Goal: Information Seeking & Learning: Get advice/opinions

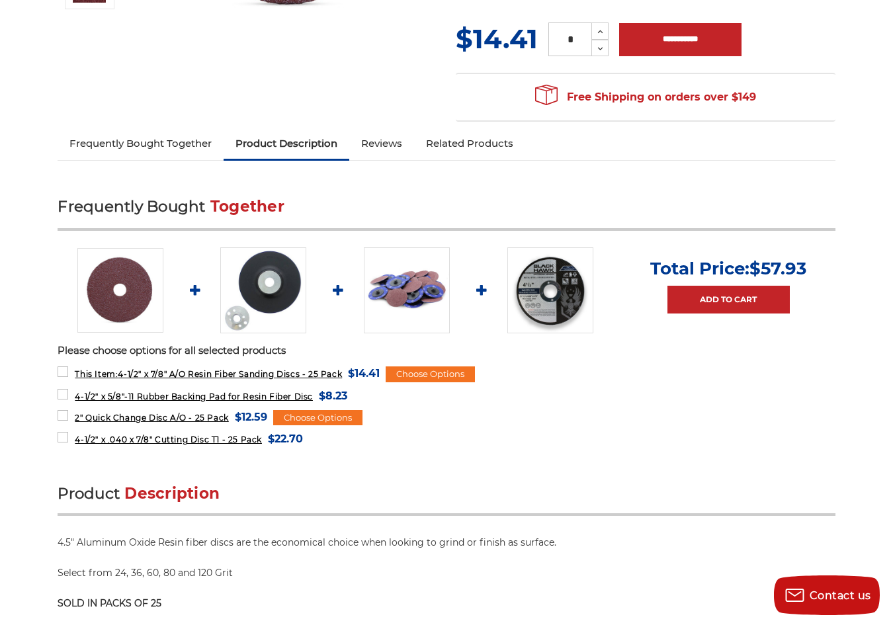
click at [122, 142] on link "Frequently Bought Together" at bounding box center [141, 143] width 166 height 29
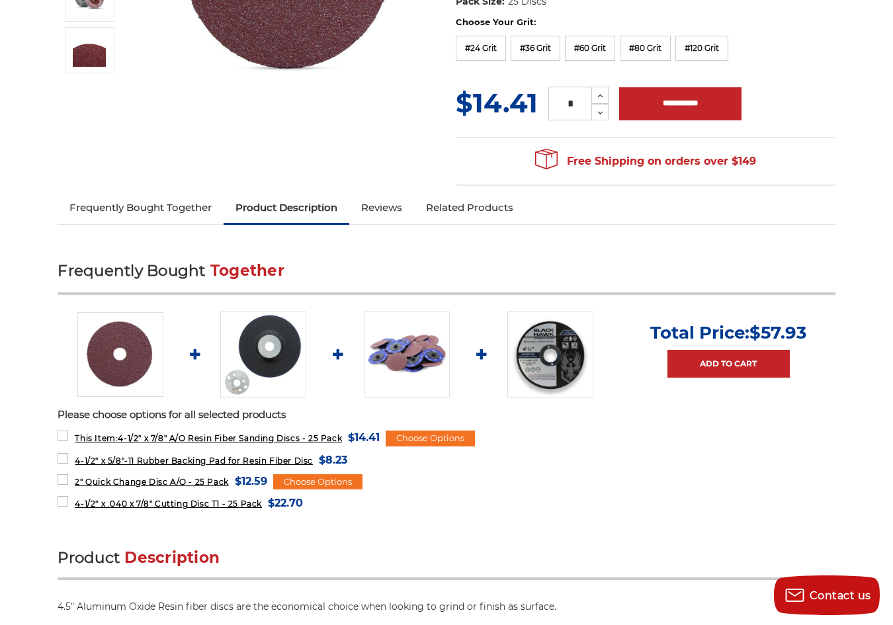
scroll to position [316, 0]
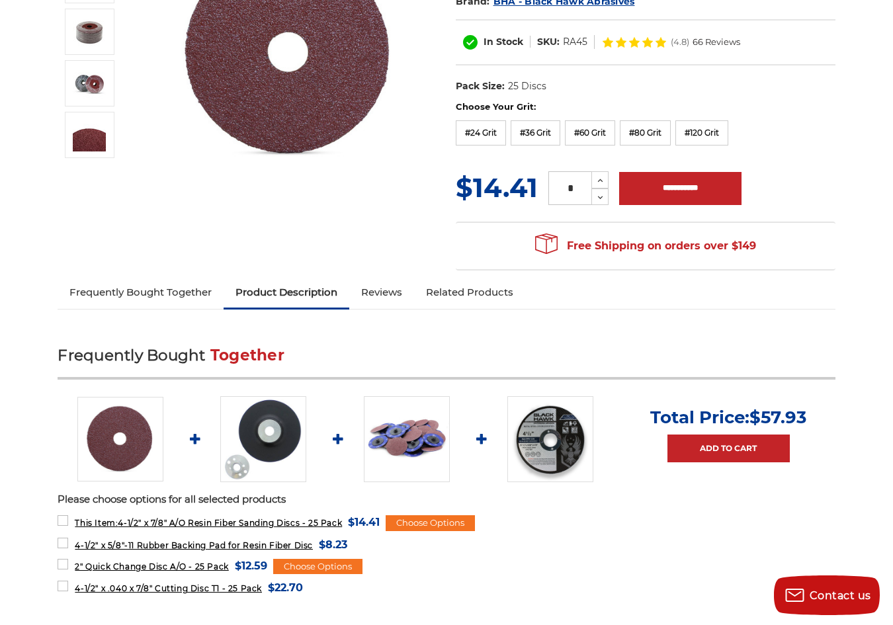
click at [386, 293] on link "Reviews" at bounding box center [381, 292] width 65 height 29
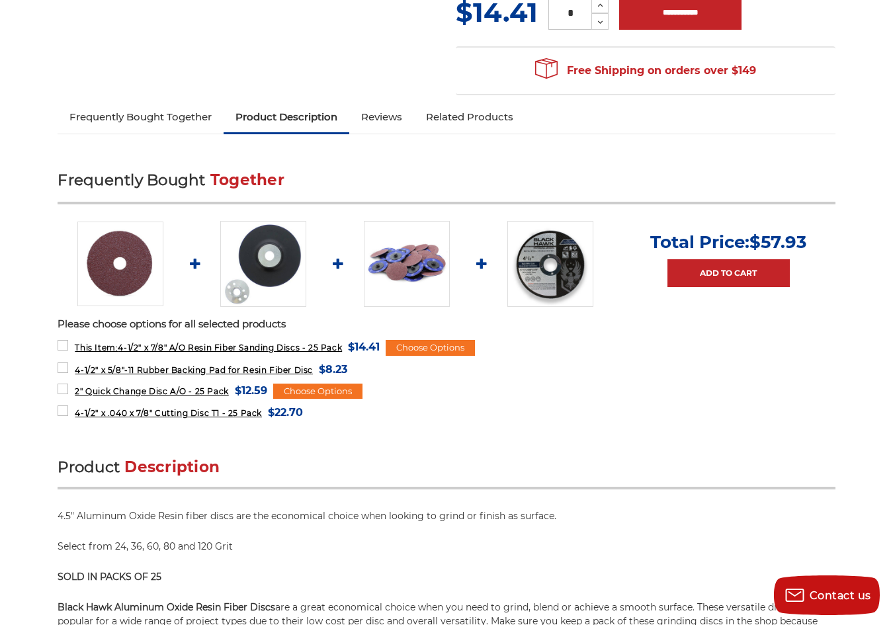
scroll to position [298, 0]
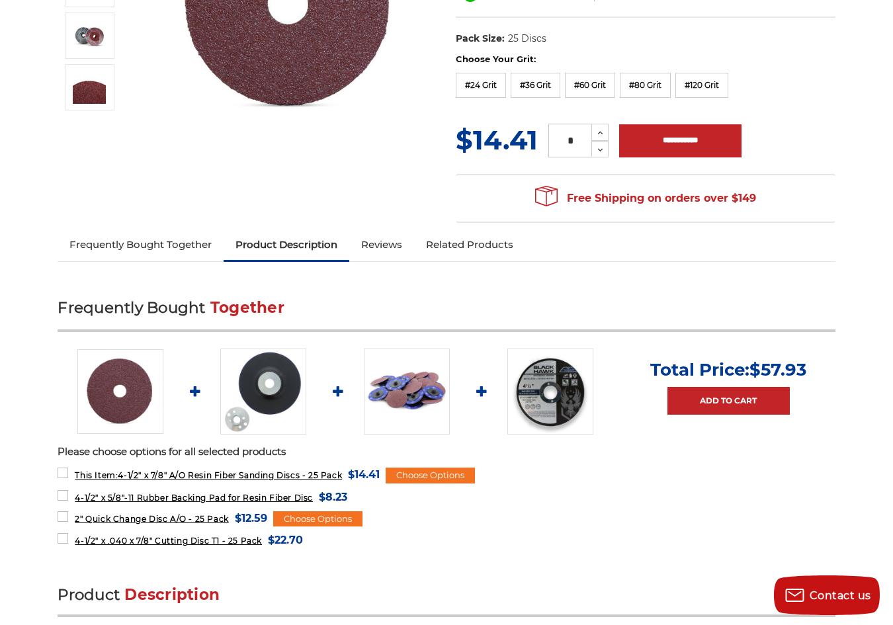
click at [106, 246] on link "Frequently Bought Together" at bounding box center [141, 244] width 166 height 29
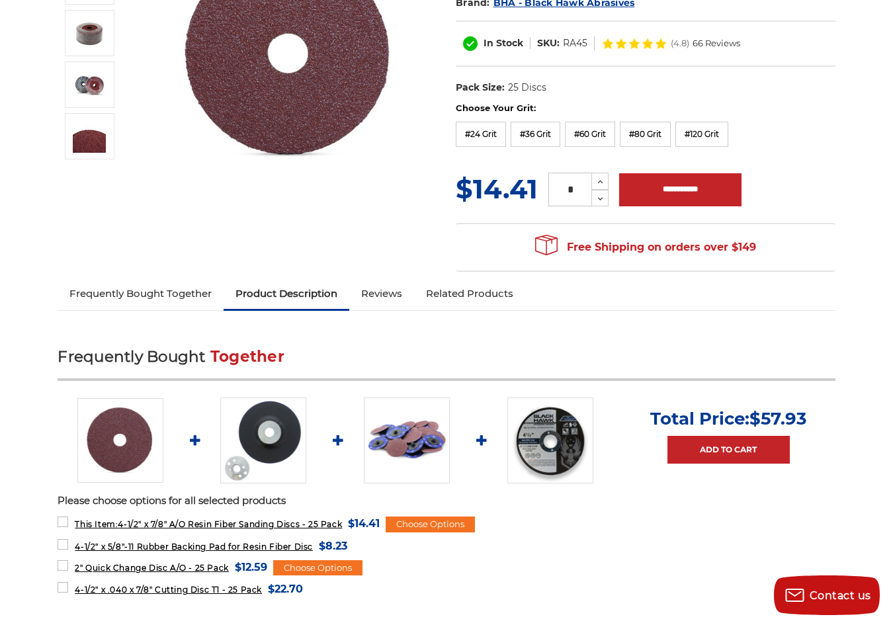
click at [388, 287] on link "Reviews" at bounding box center [381, 293] width 65 height 29
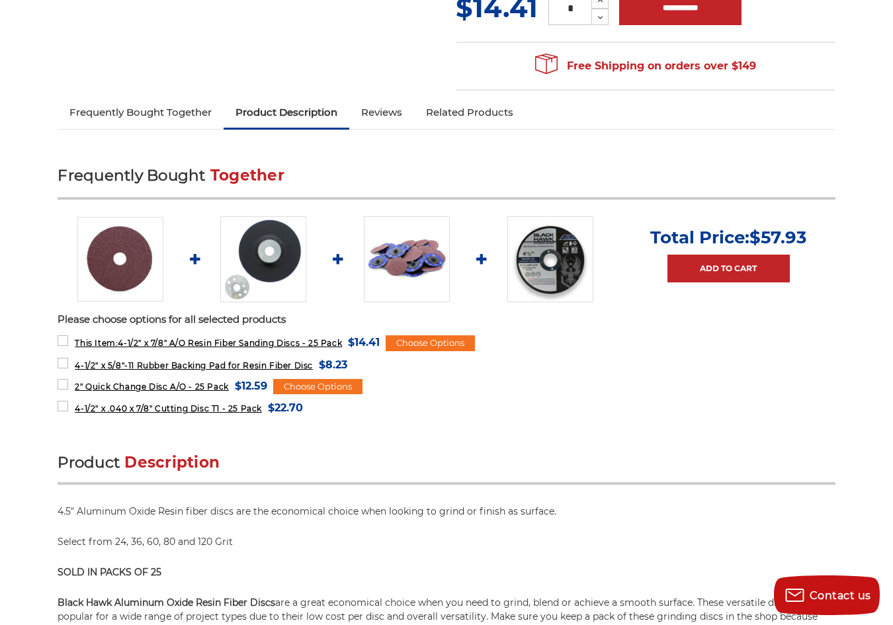
click at [486, 114] on link "Related Products" at bounding box center [469, 112] width 111 height 29
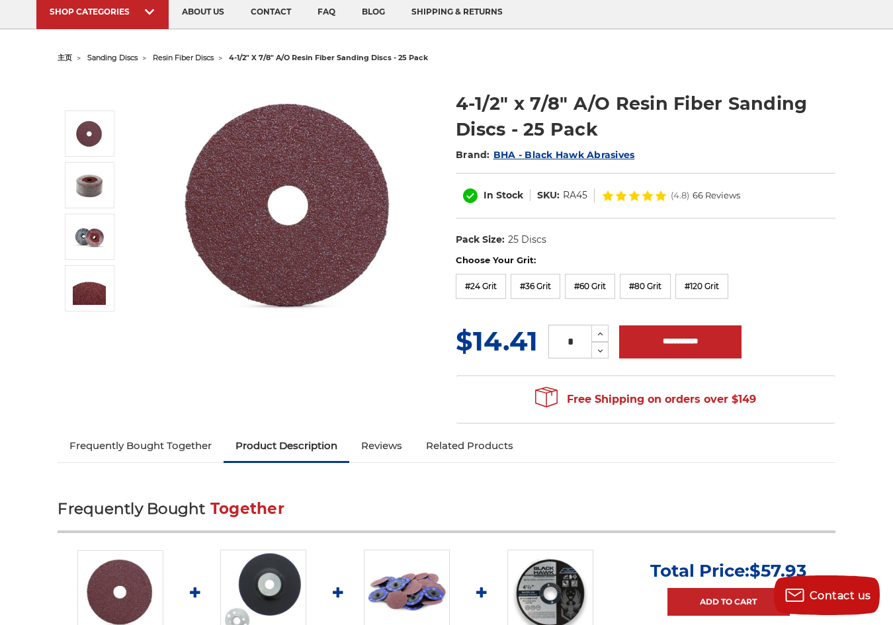
scroll to position [199, 0]
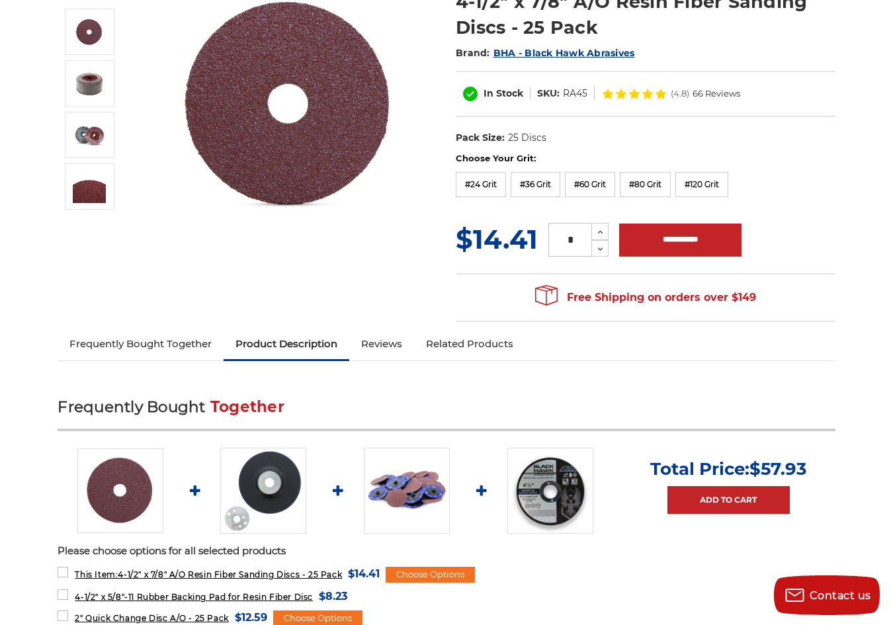
click at [148, 347] on link "Frequently Bought Together" at bounding box center [141, 344] width 166 height 29
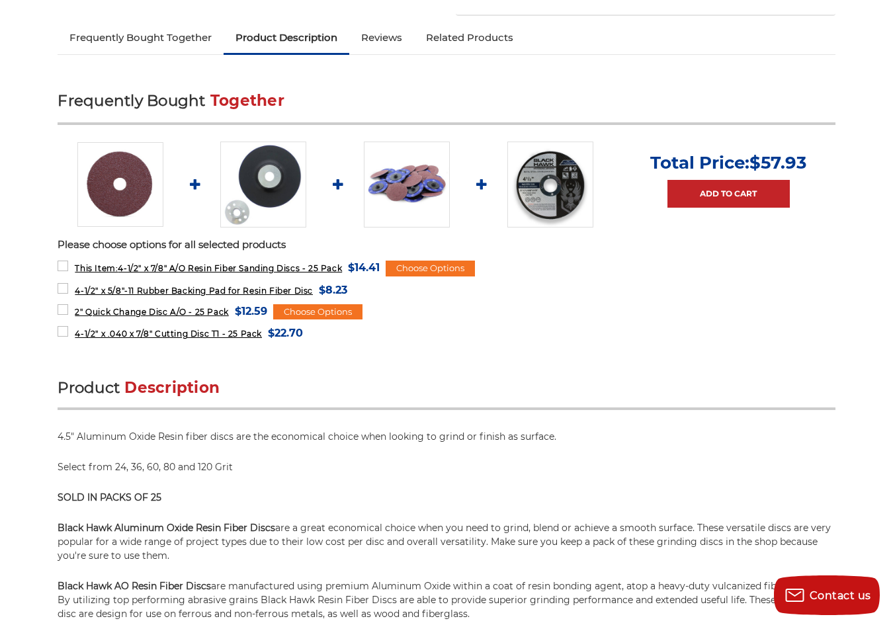
scroll to position [381, 0]
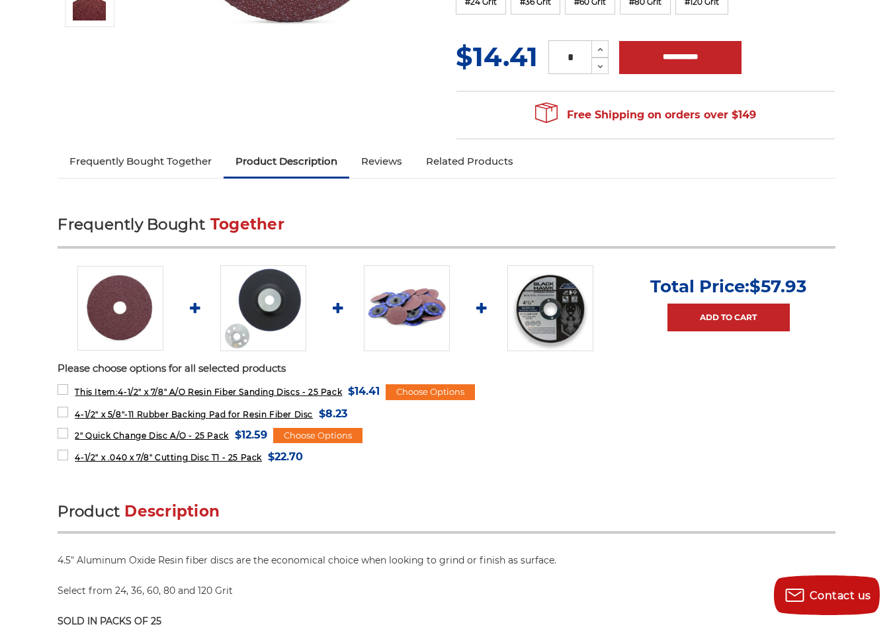
click at [150, 164] on link "Frequently Bought Together" at bounding box center [141, 161] width 166 height 29
click at [141, 161] on link "Frequently Bought Together" at bounding box center [141, 161] width 166 height 29
click at [391, 161] on link "Reviews" at bounding box center [381, 161] width 65 height 29
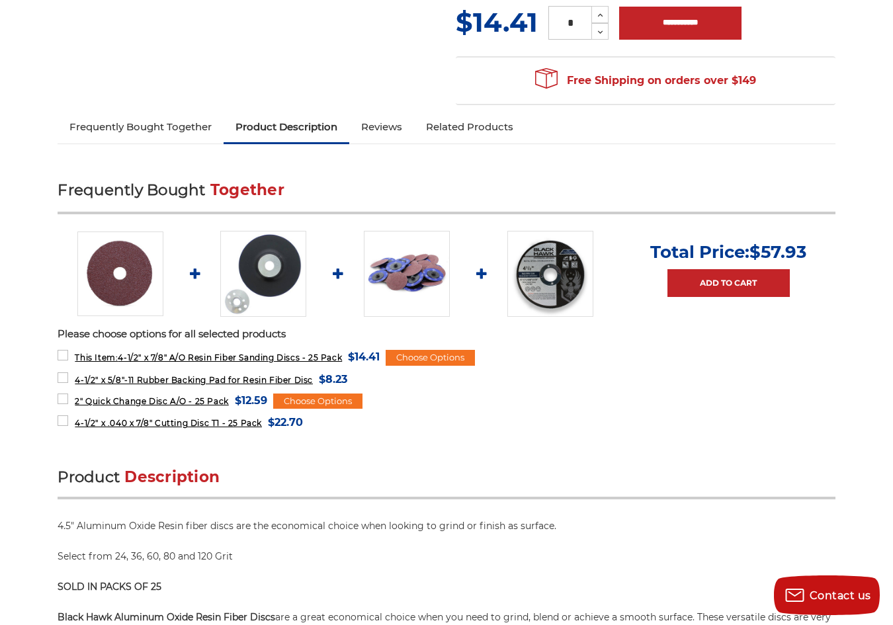
scroll to position [232, 0]
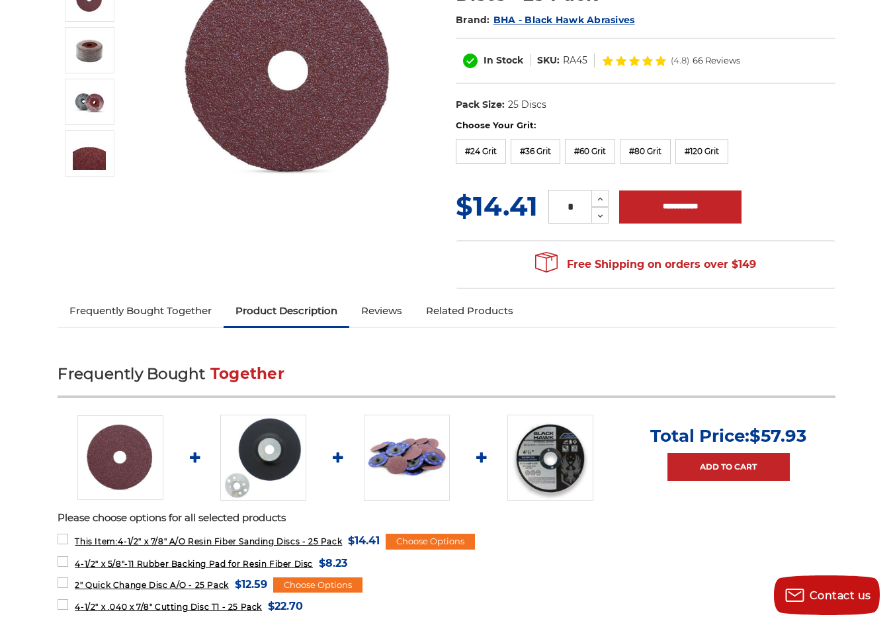
click at [163, 316] on link "Frequently Bought Together" at bounding box center [141, 310] width 166 height 29
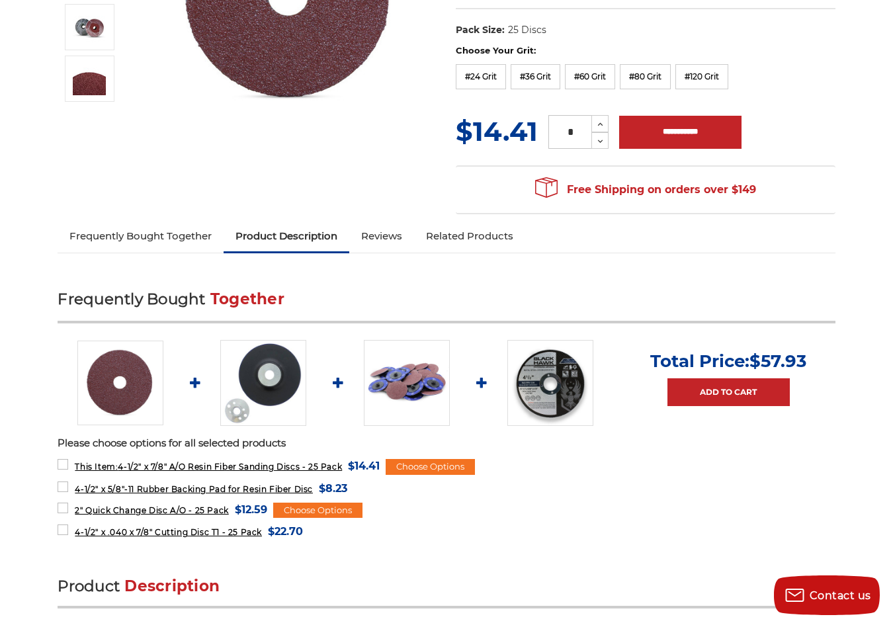
scroll to position [249, 0]
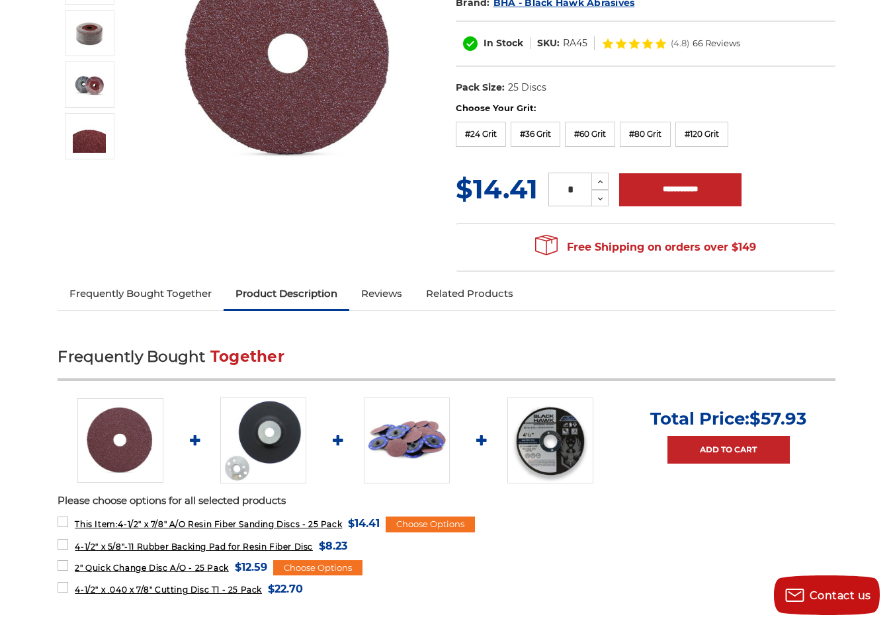
click at [183, 294] on link "Frequently Bought Together" at bounding box center [141, 293] width 166 height 29
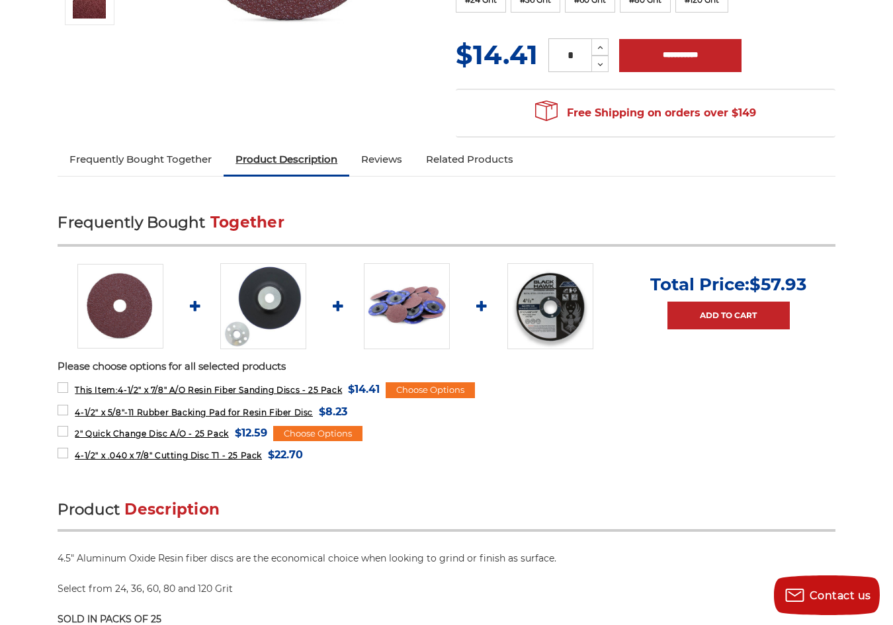
scroll to position [381, 0]
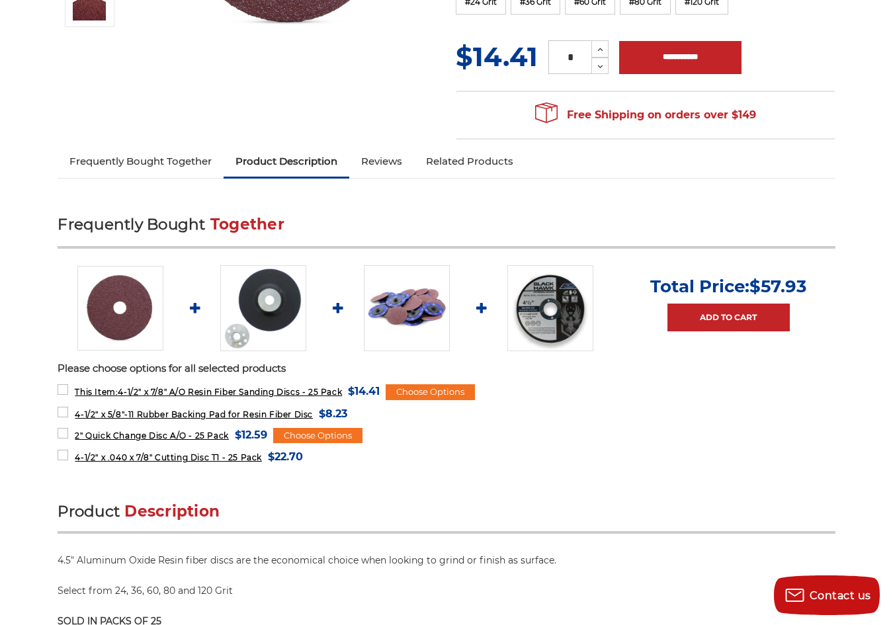
click at [382, 161] on link "Reviews" at bounding box center [381, 161] width 65 height 29
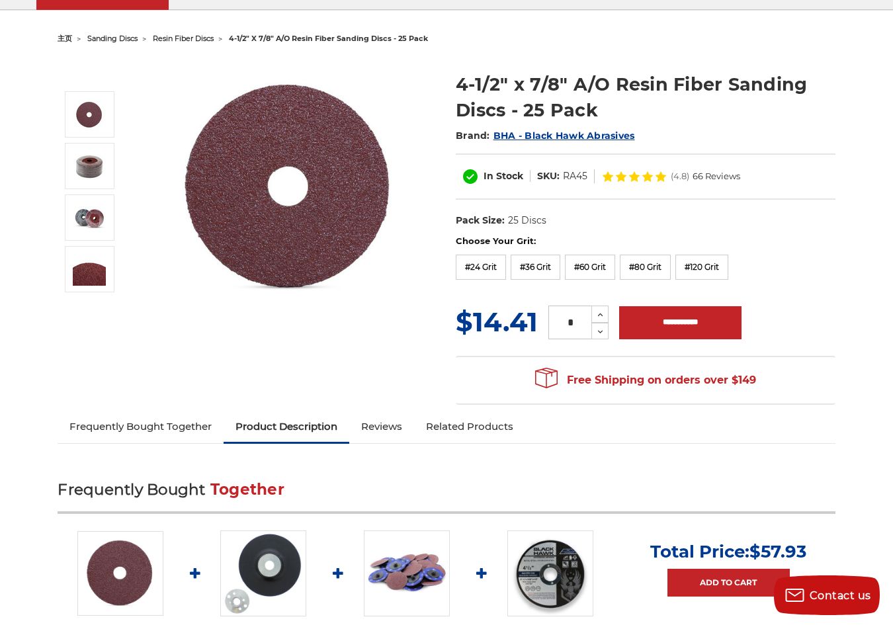
scroll to position [232, 0]
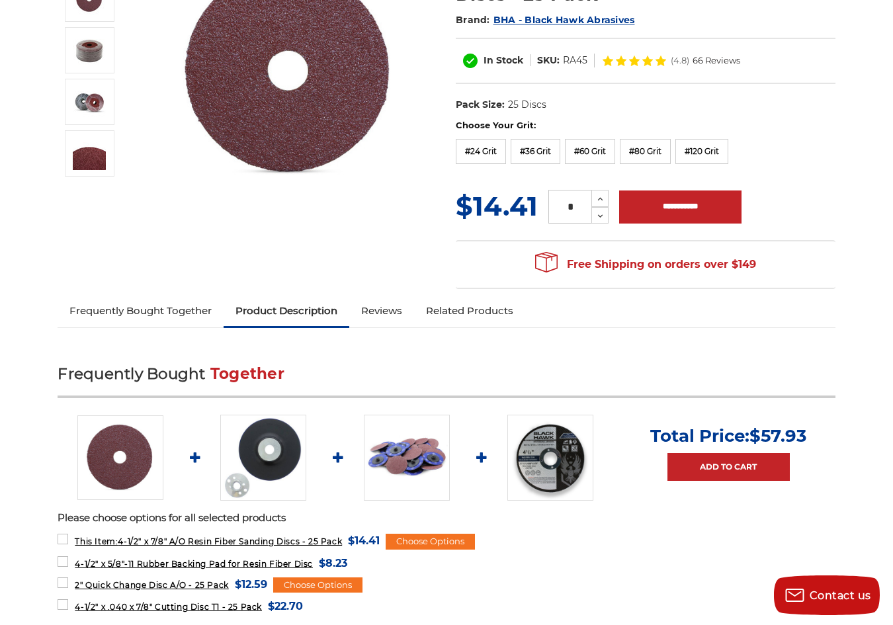
click at [452, 311] on link "Related Products" at bounding box center [469, 310] width 111 height 29
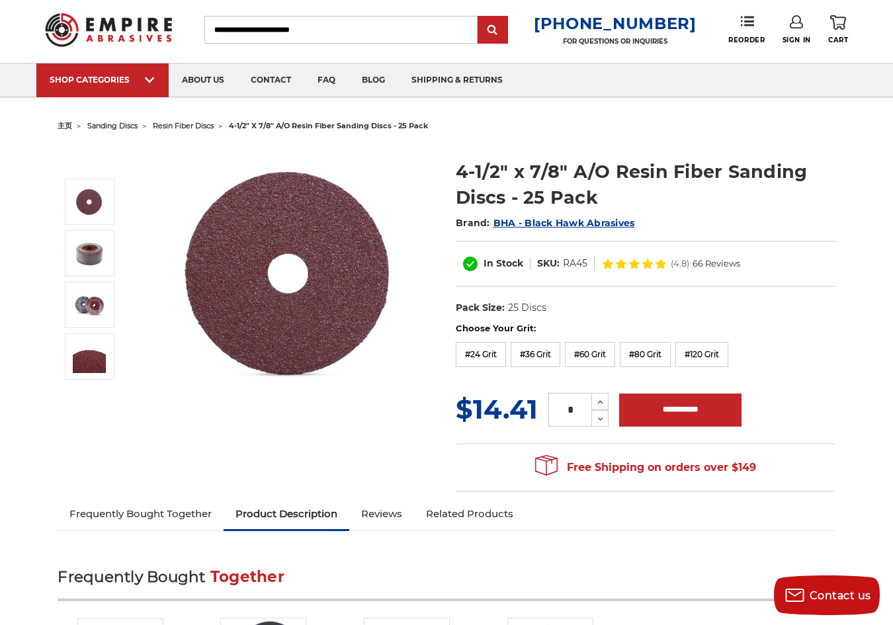
scroll to position [0, 0]
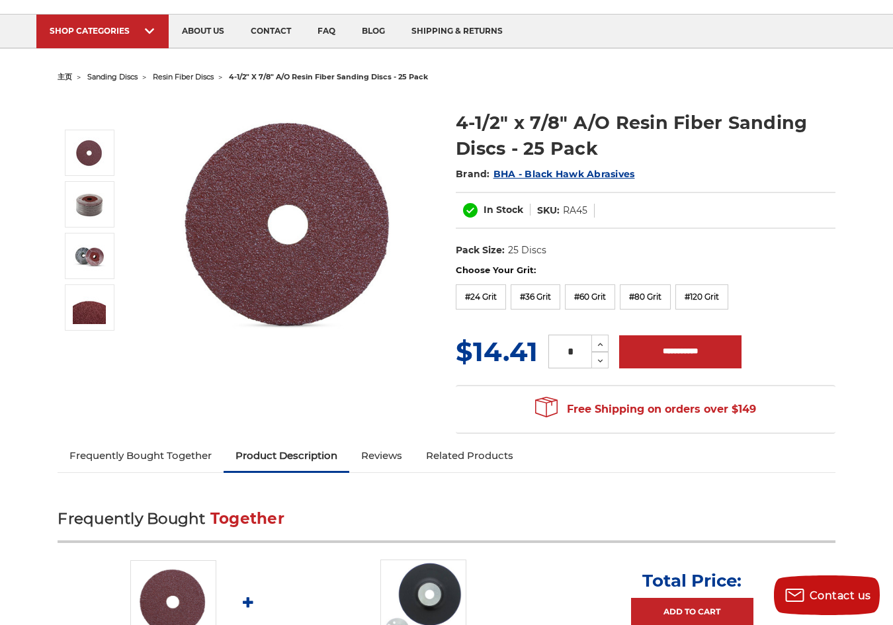
click at [392, 454] on link "Reviews" at bounding box center [381, 455] width 65 height 29
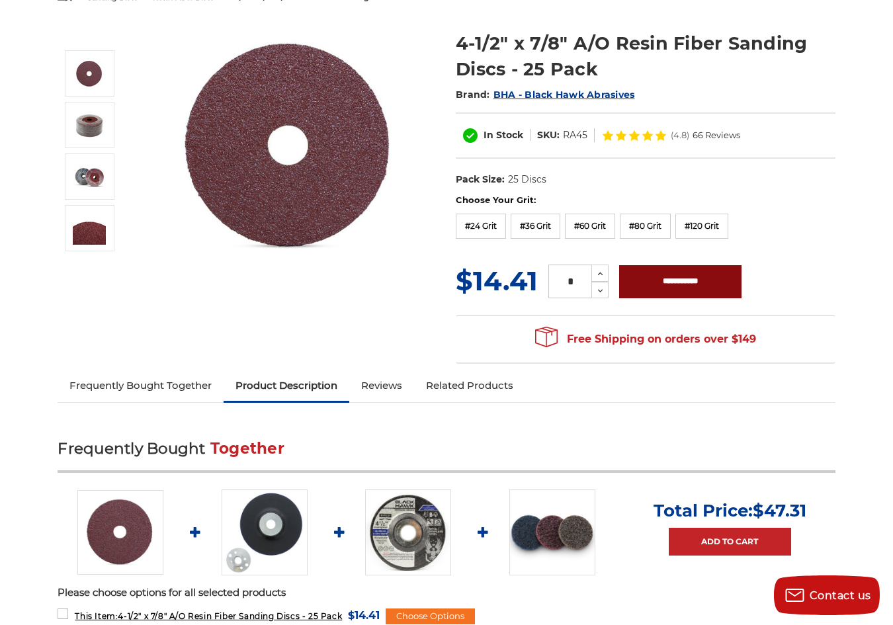
scroll to position [56, 0]
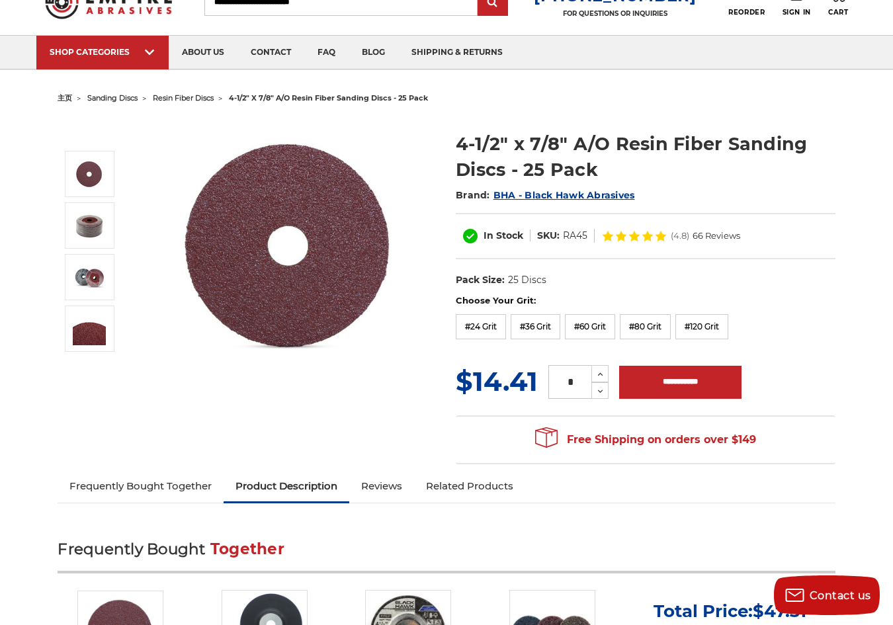
click at [155, 485] on link "Frequently Bought Together" at bounding box center [141, 486] width 166 height 29
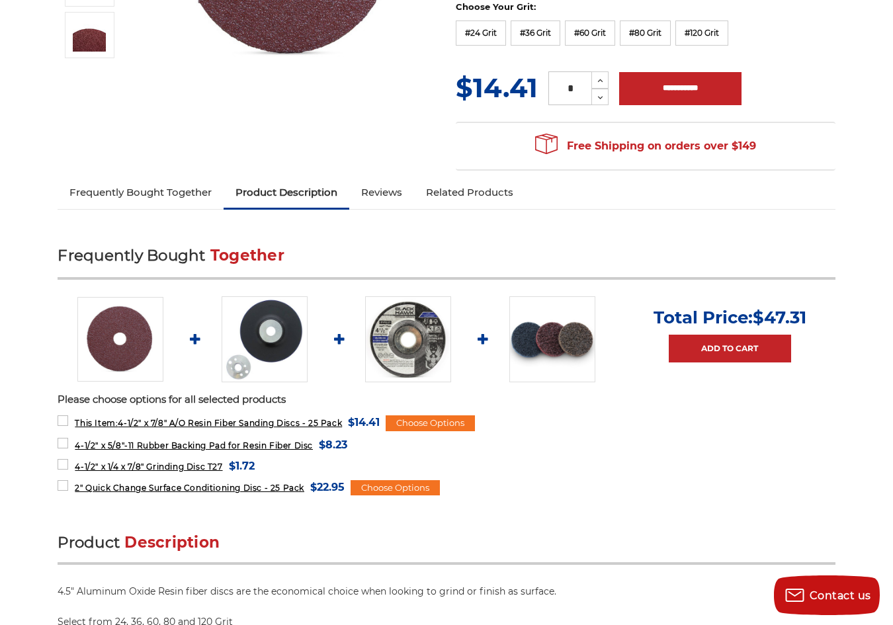
scroll to position [381, 0]
